Goal: Task Accomplishment & Management: Complete application form

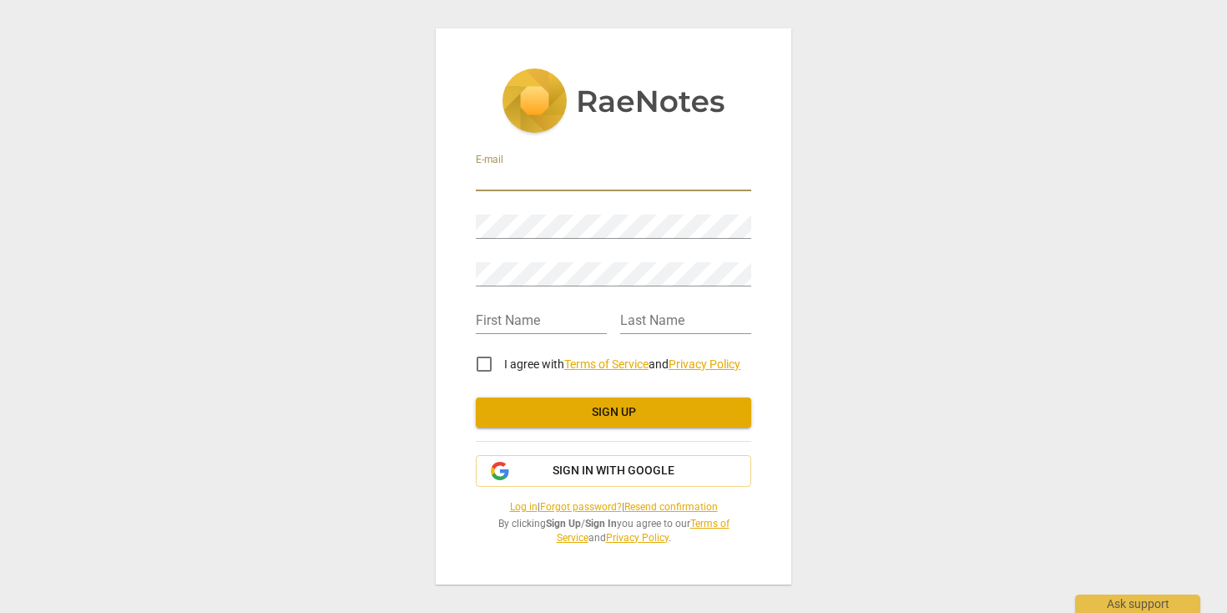
click at [519, 176] on input "email" at bounding box center [613, 179] width 275 height 24
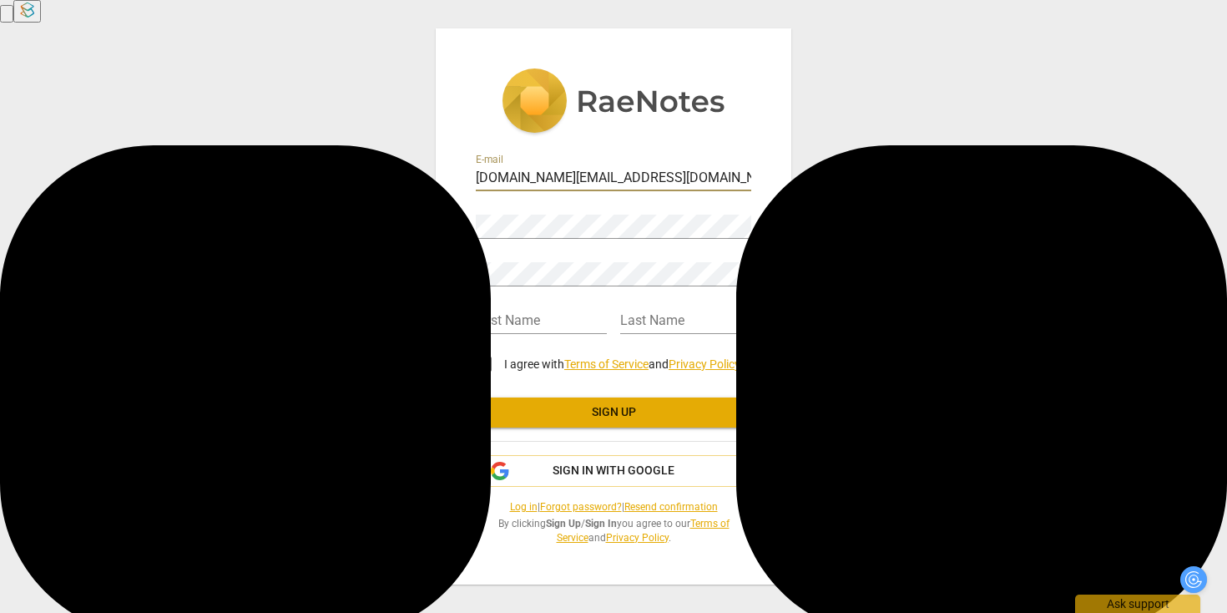
type input "gyoga.coach@gmail.com"
click at [379, 225] on div "E-mail gyoga.coach@gmail.com Password Retype Password First Name Last Name I ag…" at bounding box center [613, 306] width 1227 height 613
click at [514, 316] on input "text" at bounding box center [541, 322] width 131 height 24
type input "Gyoga"
click at [665, 324] on input "text" at bounding box center [685, 322] width 131 height 24
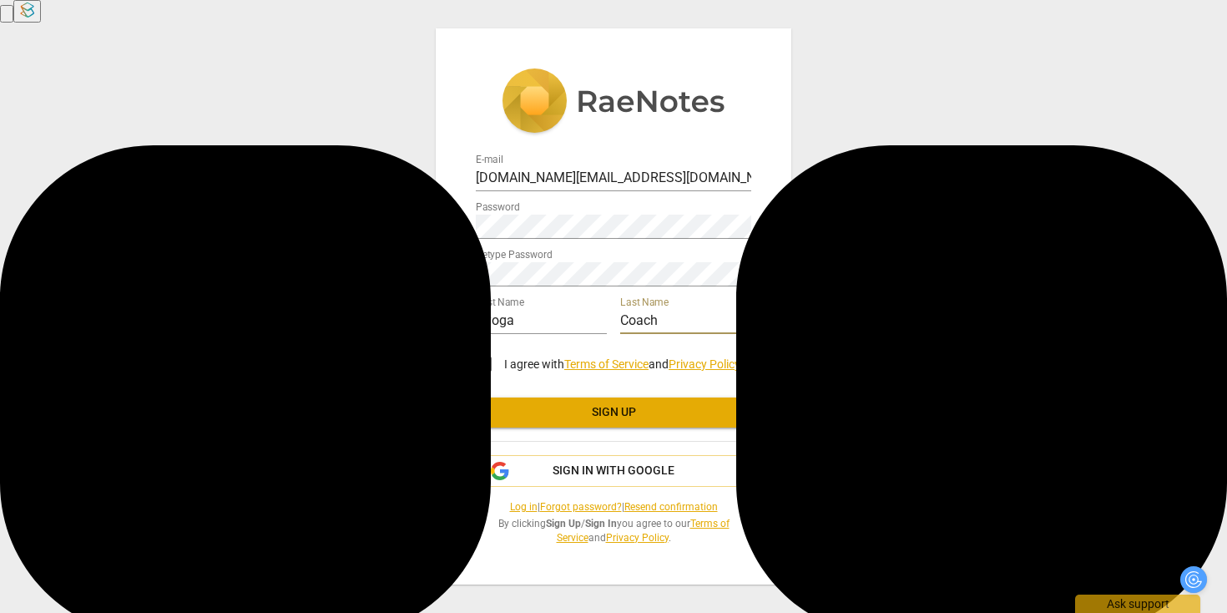
type input "Coach"
click at [485, 361] on input "I agree with Terms of Service and Privacy Policy" at bounding box center [484, 364] width 40 height 40
checkbox input "true"
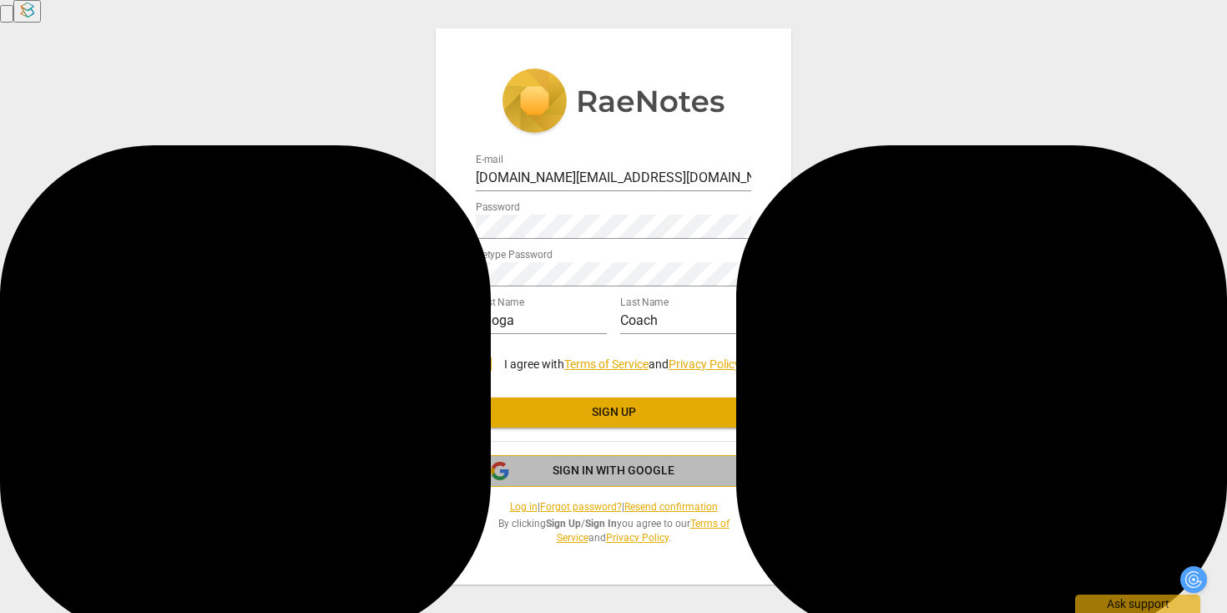
click at [611, 466] on span "Sign in with Google" at bounding box center [614, 470] width 122 height 17
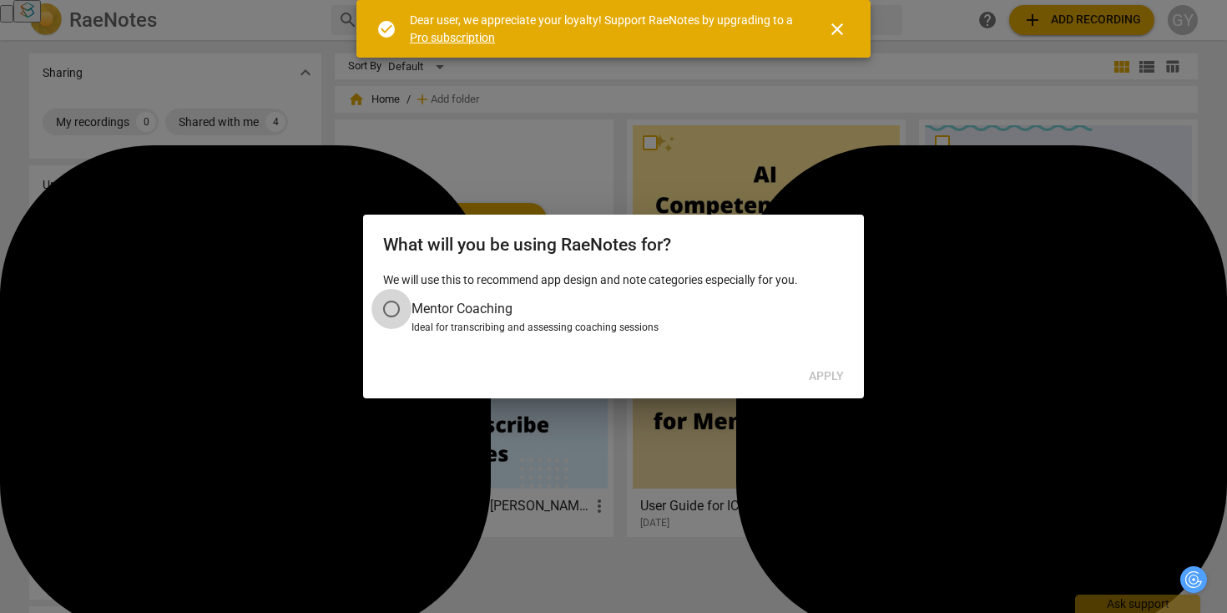
click at [386, 300] on input "Mentor Coaching" at bounding box center [391, 309] width 40 height 40
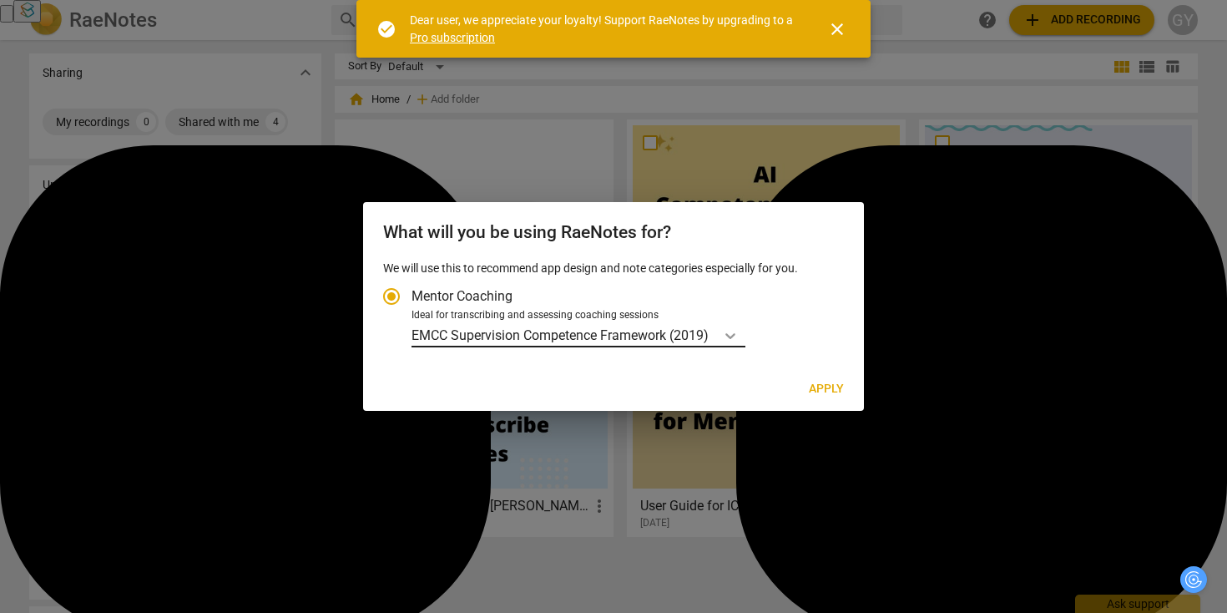
click at [738, 335] on icon "Account type" at bounding box center [730, 335] width 17 height 17
click at [0, 0] on input "Ideal for transcribing and assessing coaching sessions EMCC Supervision Compete…" at bounding box center [0, 0] width 0 height 0
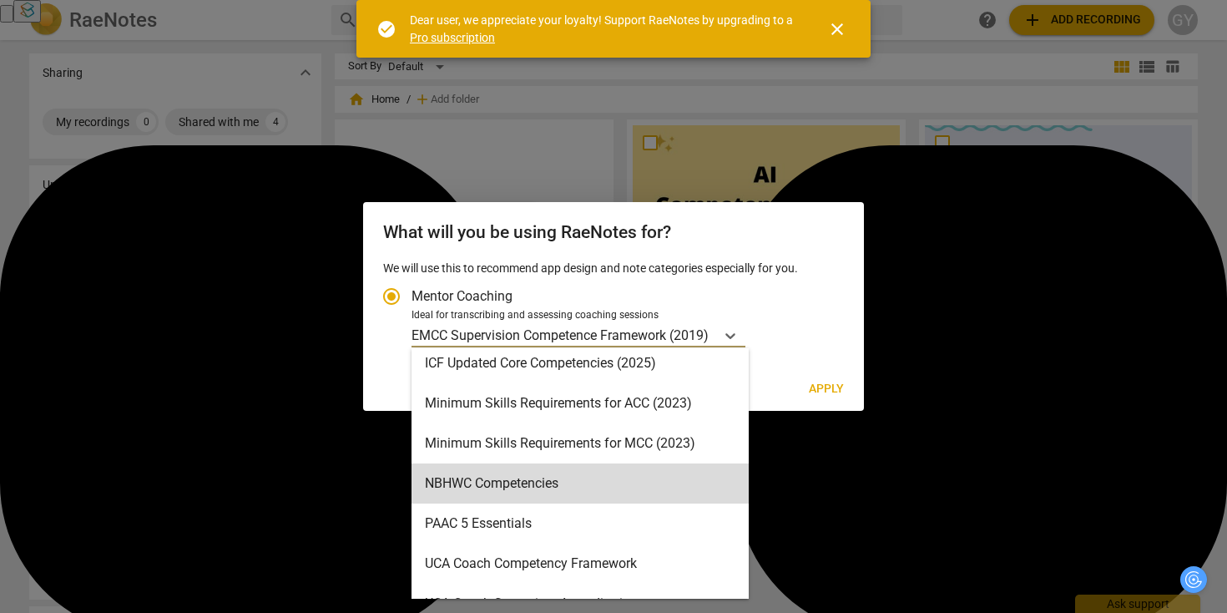
scroll to position [365, 0]
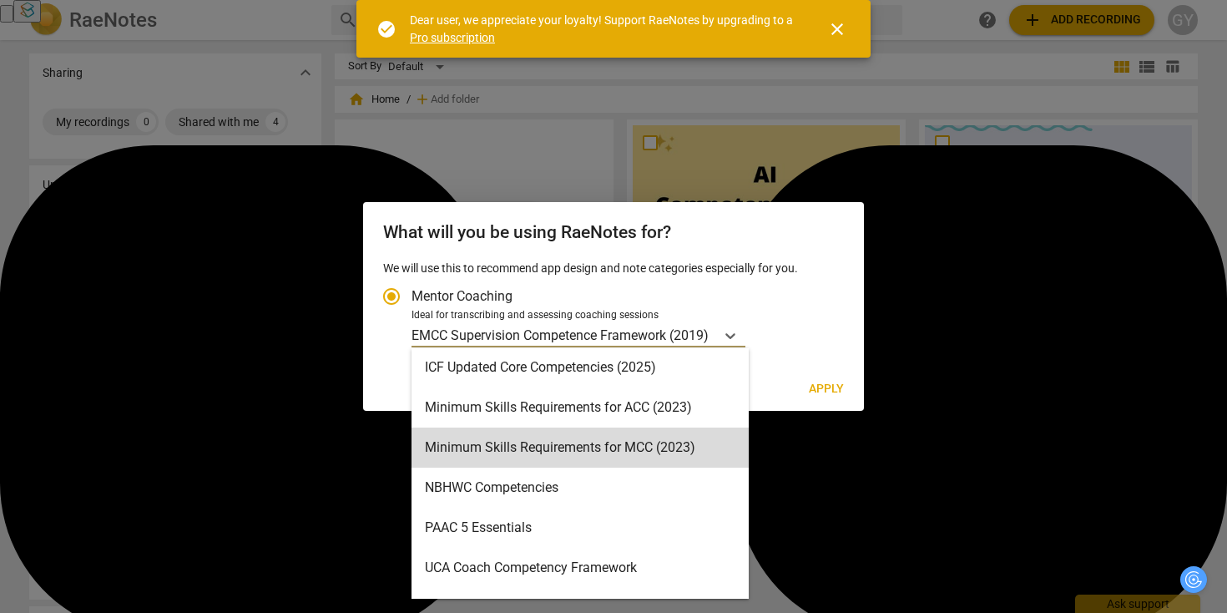
click at [681, 450] on div "Minimum Skills Requirements for MCC (2023)" at bounding box center [579, 447] width 337 height 40
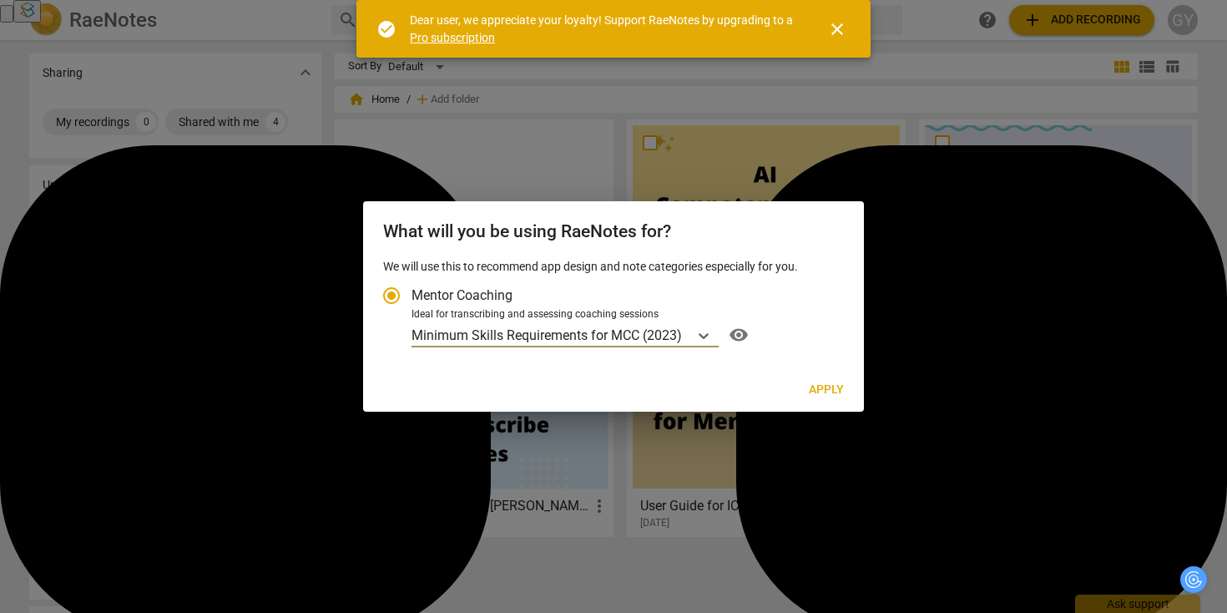
click at [731, 335] on span "visibility" at bounding box center [738, 335] width 27 height 20
click at [833, 378] on button "Apply" at bounding box center [826, 390] width 62 height 30
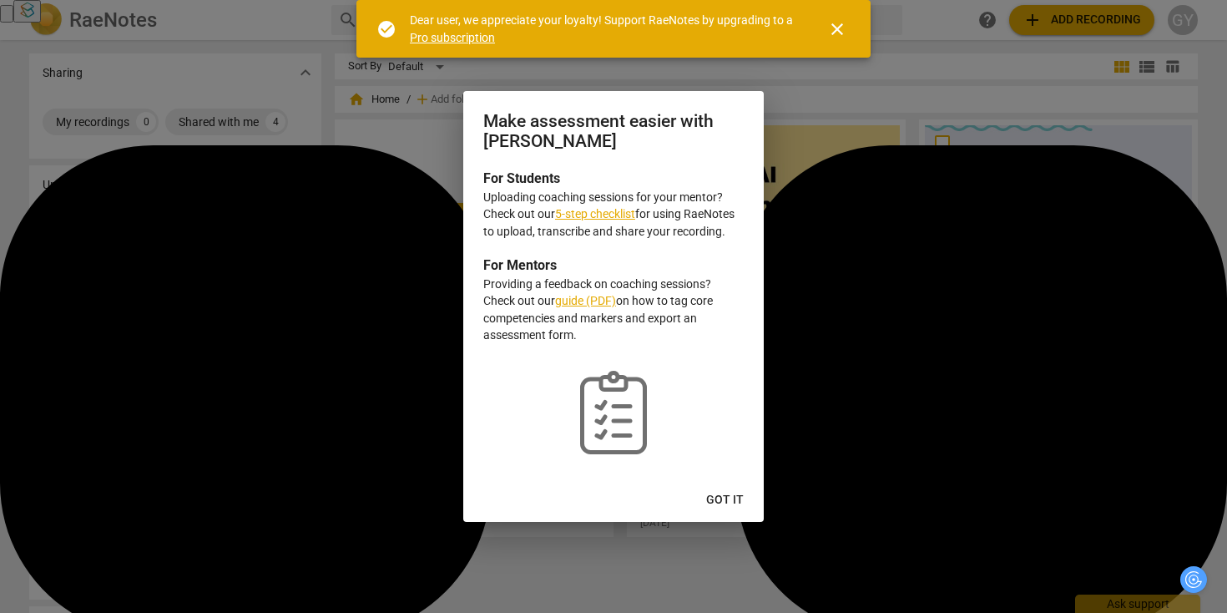
click at [605, 216] on link "5-step checklist" at bounding box center [595, 213] width 80 height 13
click at [588, 301] on link "guide (PDF)" at bounding box center [585, 300] width 61 height 13
click at [732, 495] on span "Got it" at bounding box center [725, 500] width 38 height 17
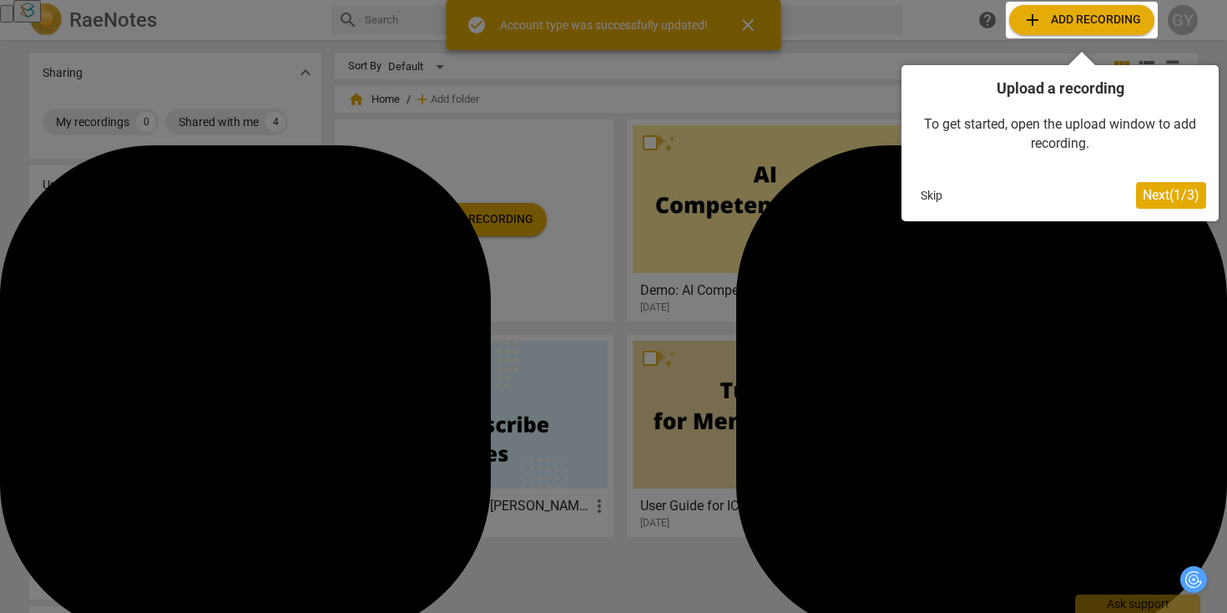
click at [1160, 189] on span "Next ( 1 / 3 )" at bounding box center [1171, 195] width 57 height 16
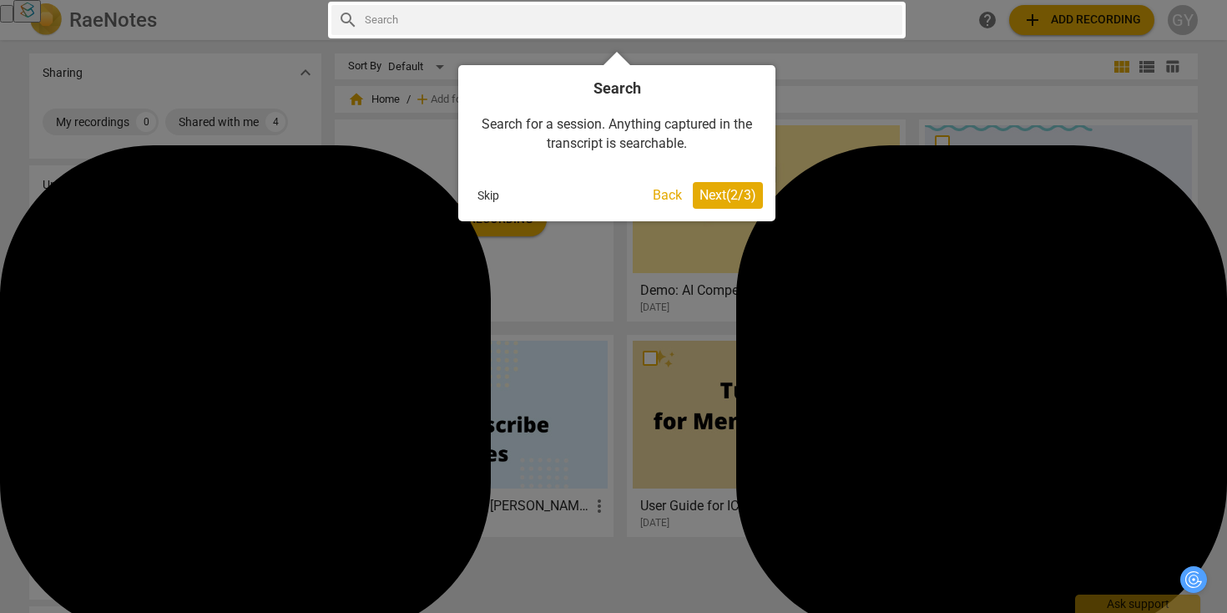
click at [749, 198] on span "Next ( 2 / 3 )" at bounding box center [727, 195] width 57 height 16
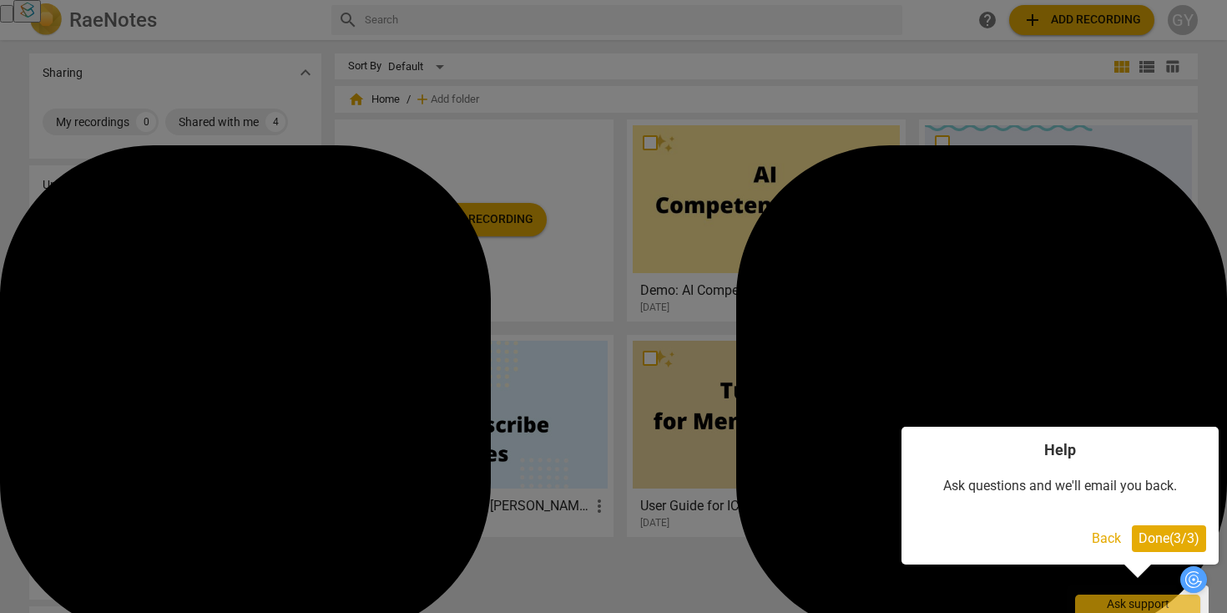
click at [1156, 541] on span "Done ( 3 / 3 )" at bounding box center [1168, 538] width 61 height 16
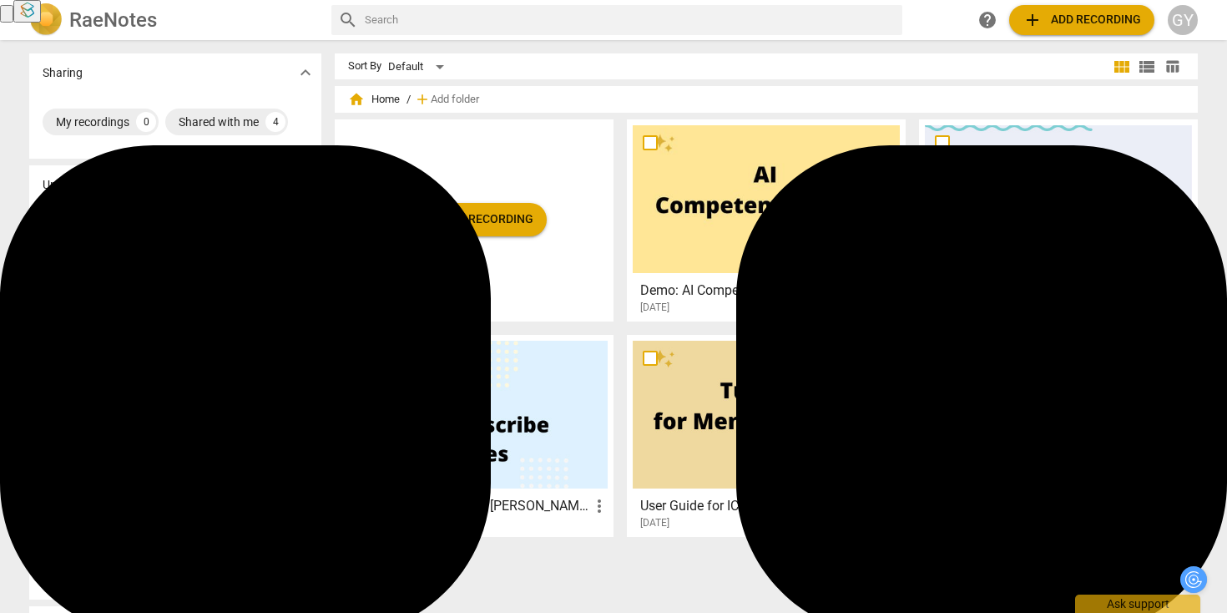
click at [996, 217] on div at bounding box center [1058, 199] width 267 height 148
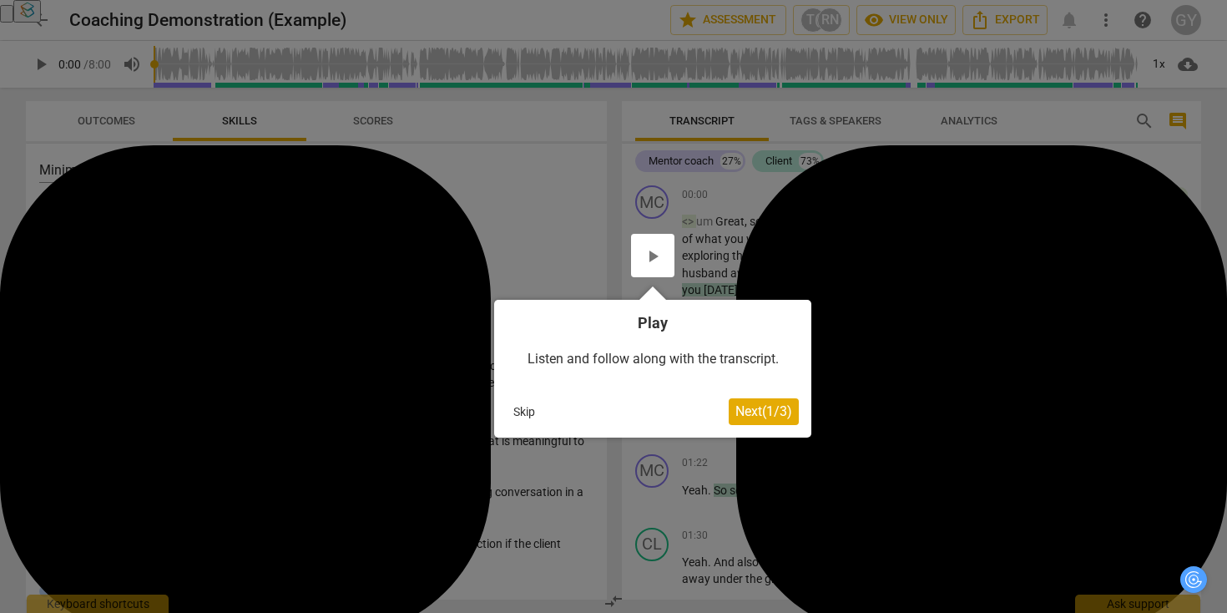
click at [773, 417] on span "Next ( 1 / 3 )" at bounding box center [763, 411] width 57 height 16
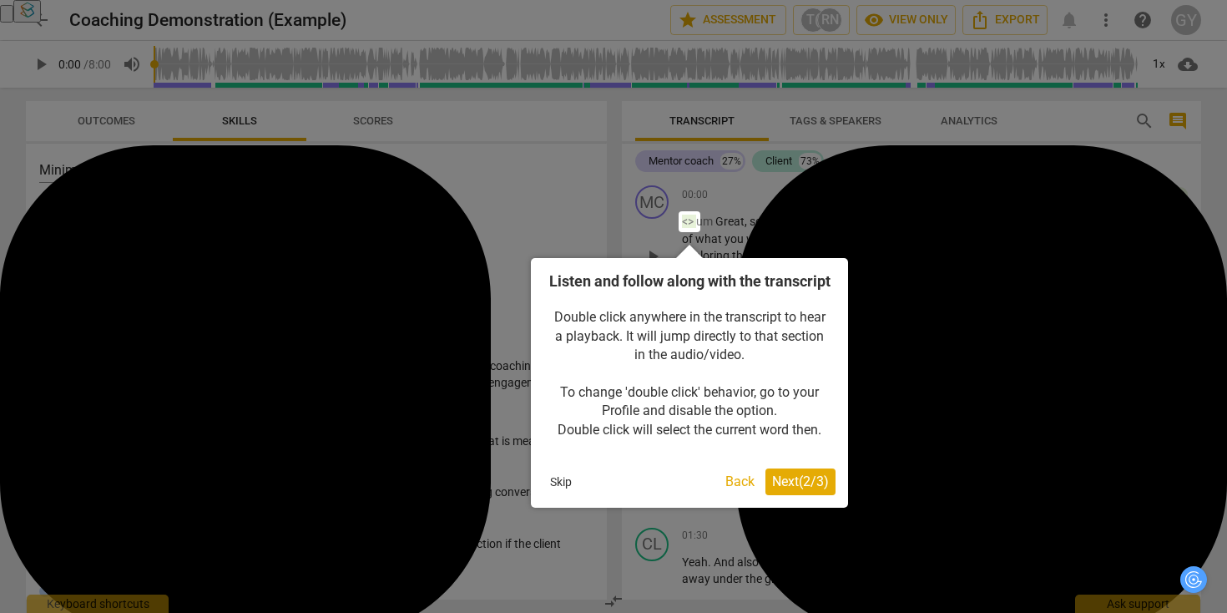
click at [785, 489] on span "Next ( 2 / 3 )" at bounding box center [800, 481] width 57 height 16
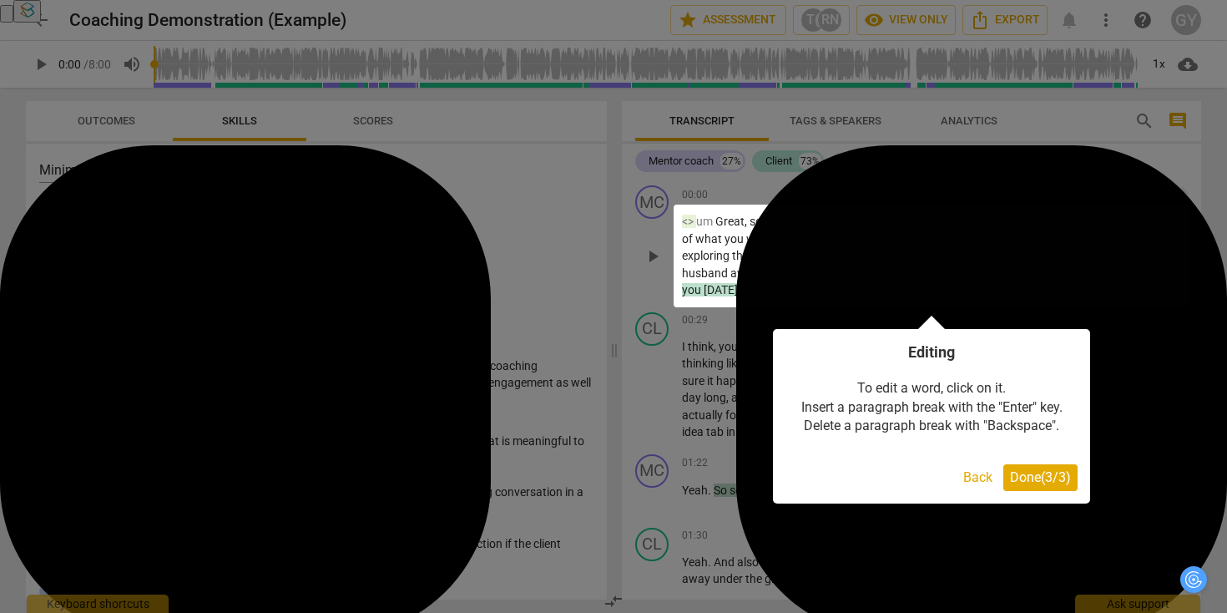
click at [1045, 476] on span "Done ( 3 / 3 )" at bounding box center [1040, 477] width 61 height 16
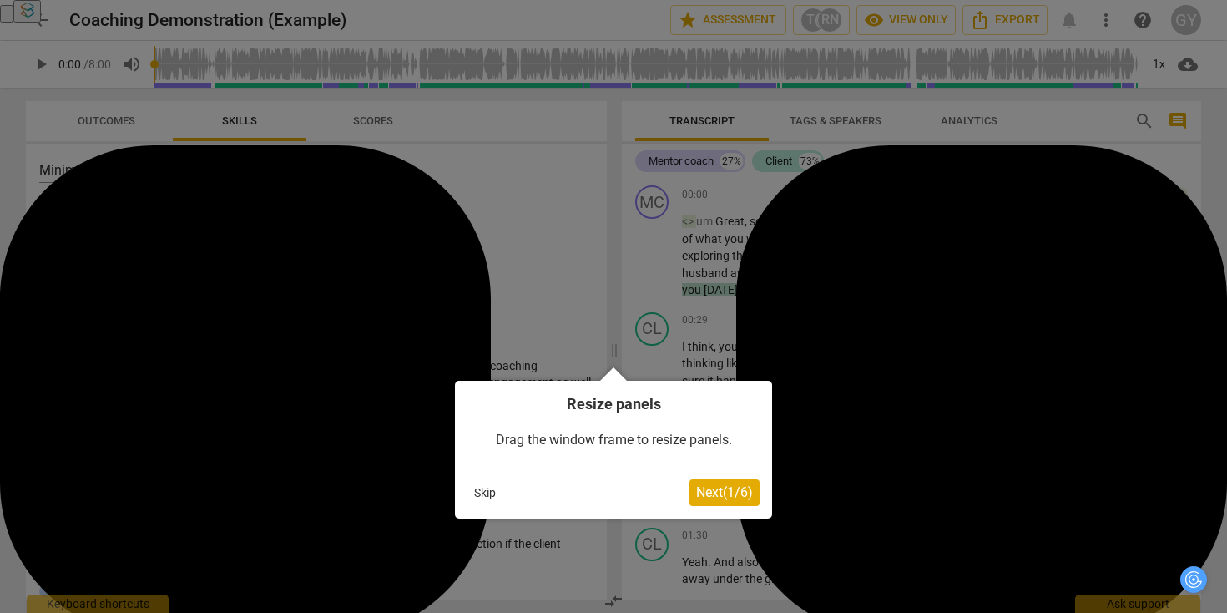
click at [725, 493] on span "Next ( 1 / 6 )" at bounding box center [724, 492] width 57 height 16
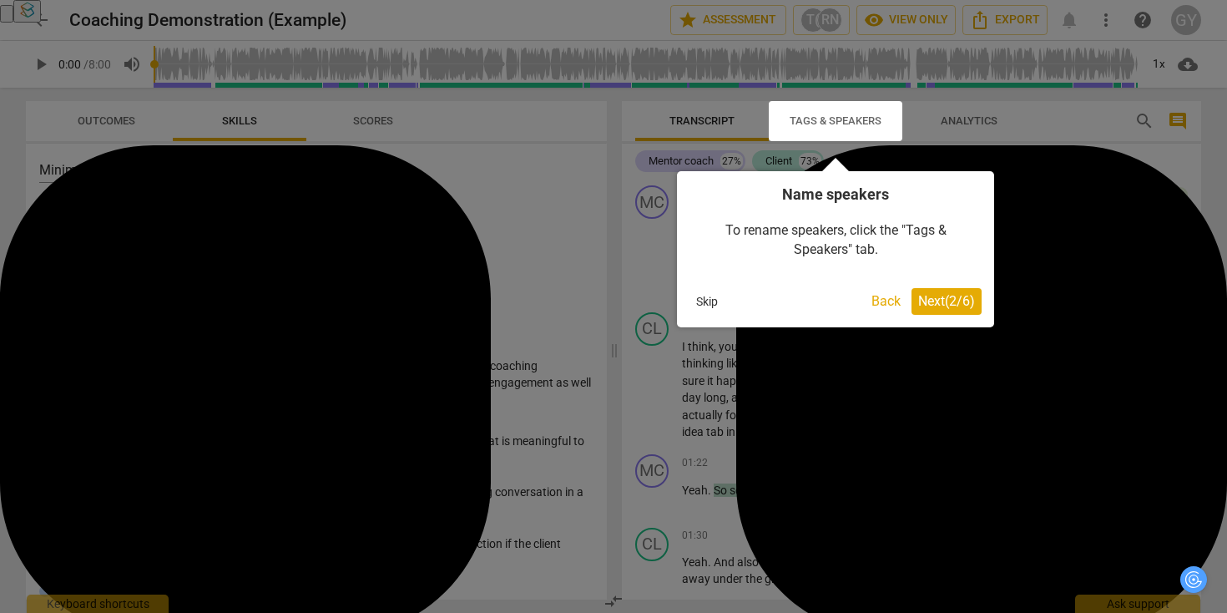
click at [932, 298] on span "Next ( 2 / 6 )" at bounding box center [946, 301] width 57 height 16
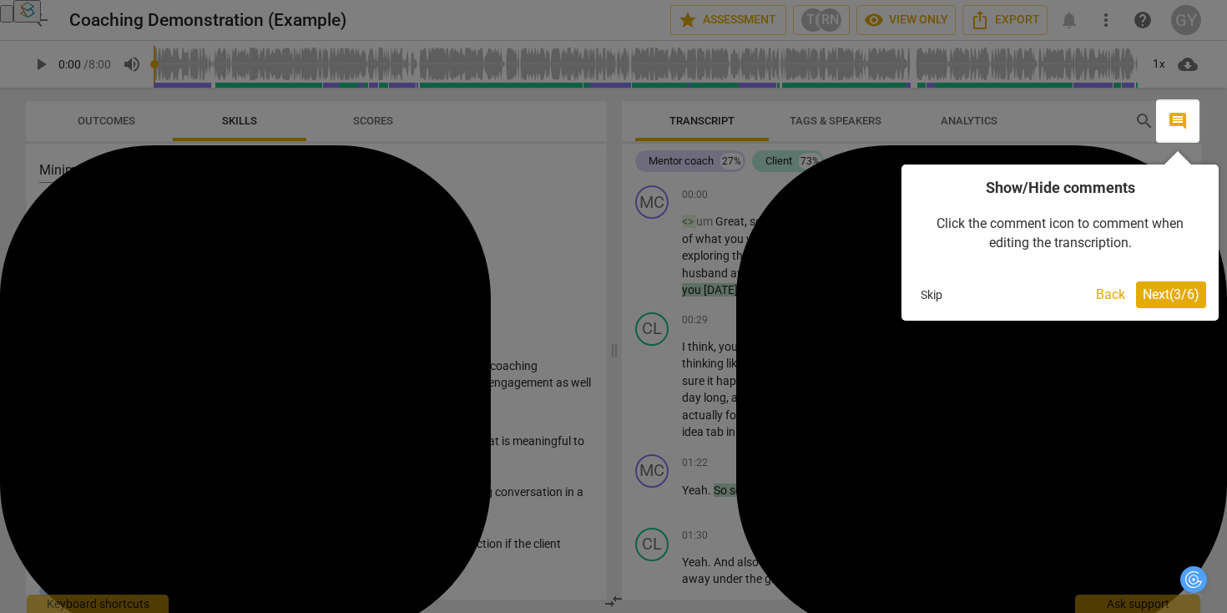
click at [1186, 295] on span "Next ( 3 / 6 )" at bounding box center [1171, 294] width 57 height 16
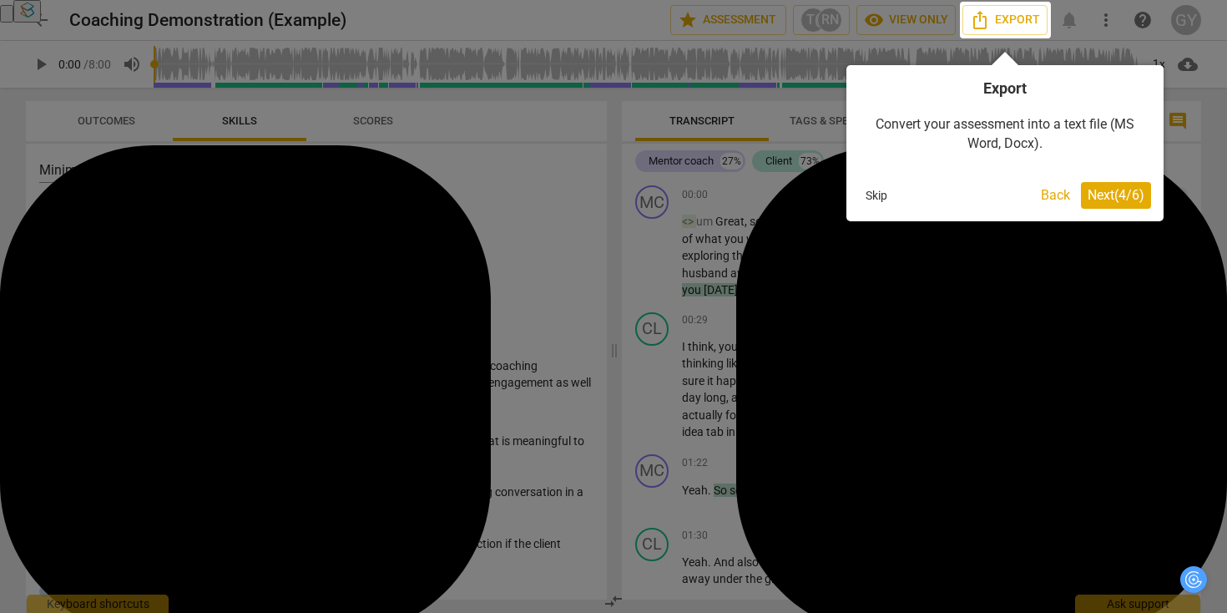
click at [1099, 197] on span "Next ( 4 / 6 )" at bounding box center [1116, 195] width 57 height 16
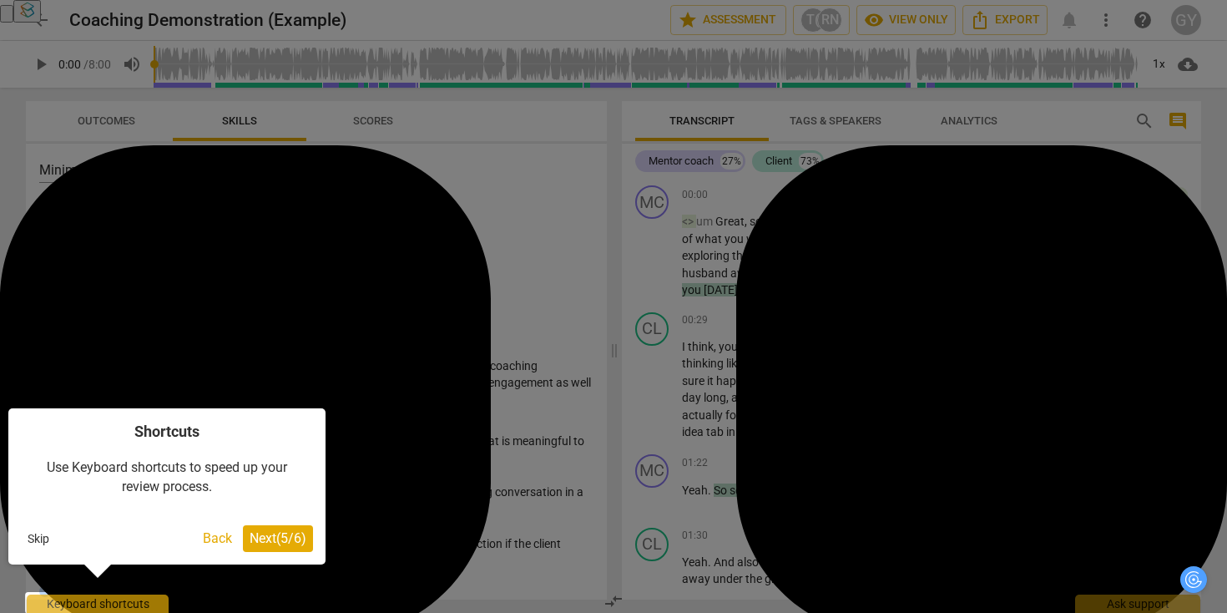
click at [285, 537] on span "Next ( 5 / 6 )" at bounding box center [278, 538] width 57 height 16
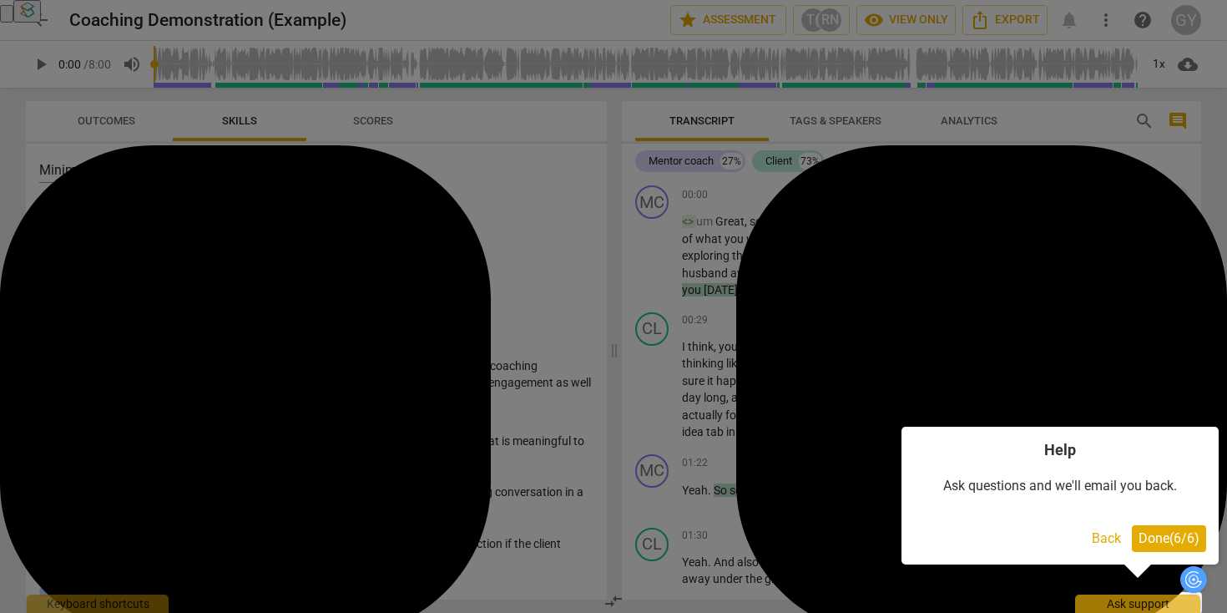
click at [1155, 543] on span "Done ( 6 / 6 )" at bounding box center [1168, 538] width 61 height 16
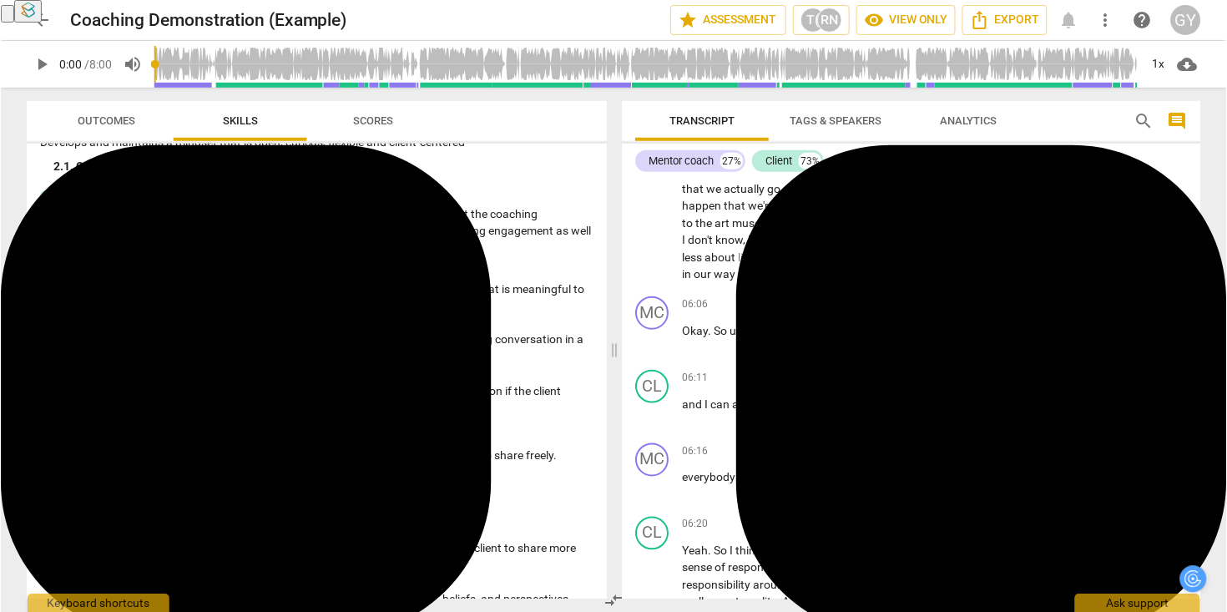
scroll to position [1879, 0]
